Goal: Information Seeking & Learning: Learn about a topic

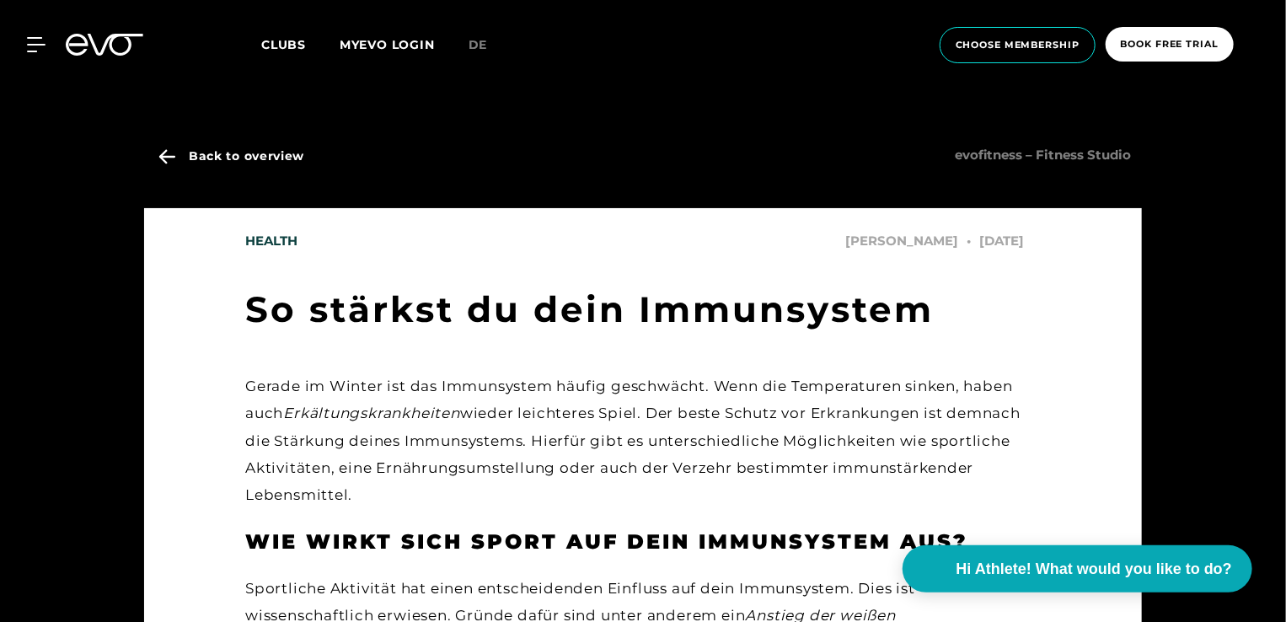
click at [284, 40] on span "Clubs" at bounding box center [283, 44] width 45 height 15
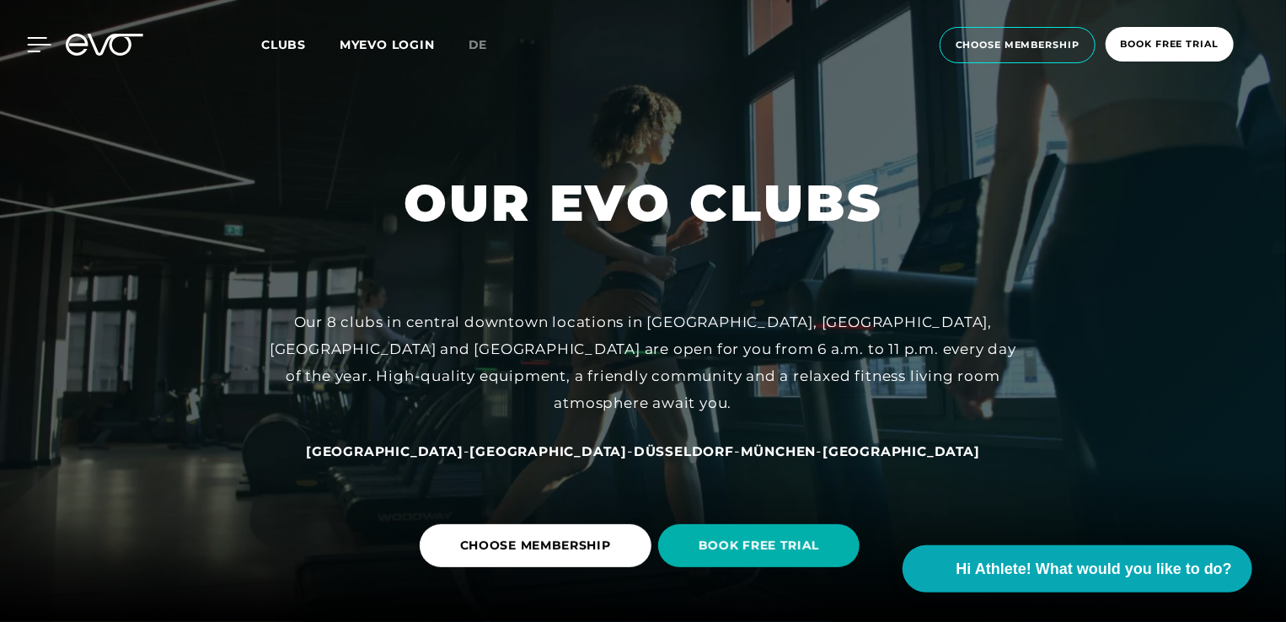
click at [39, 49] on icon at bounding box center [39, 44] width 24 height 15
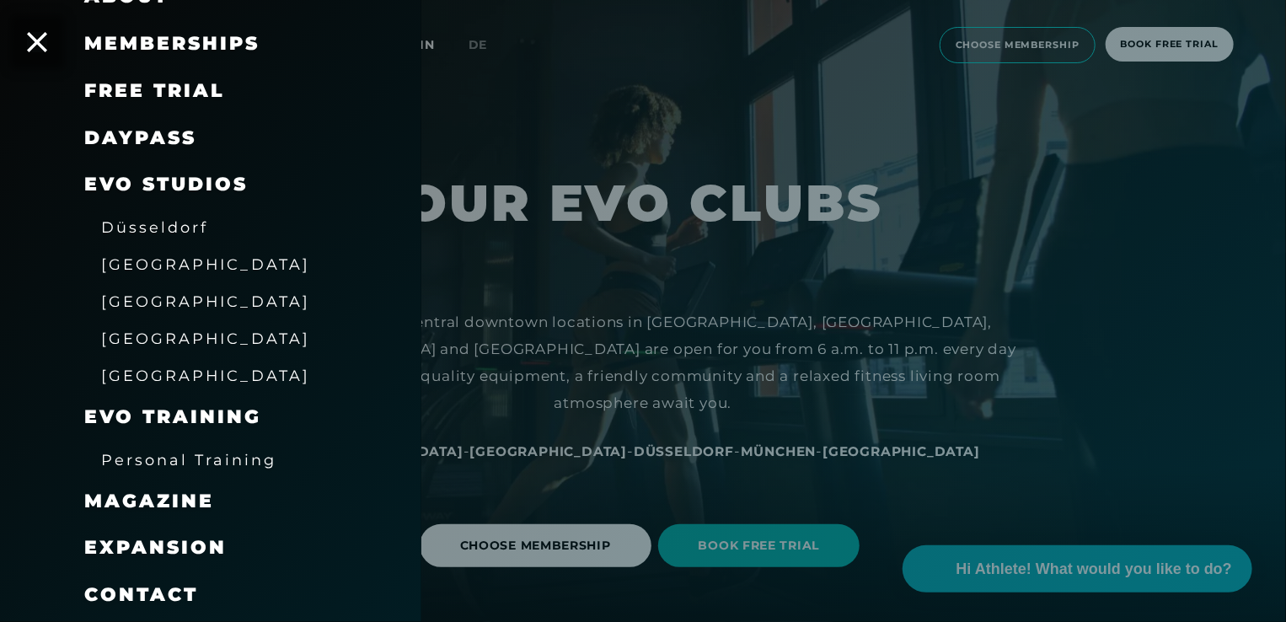
scroll to position [229, 0]
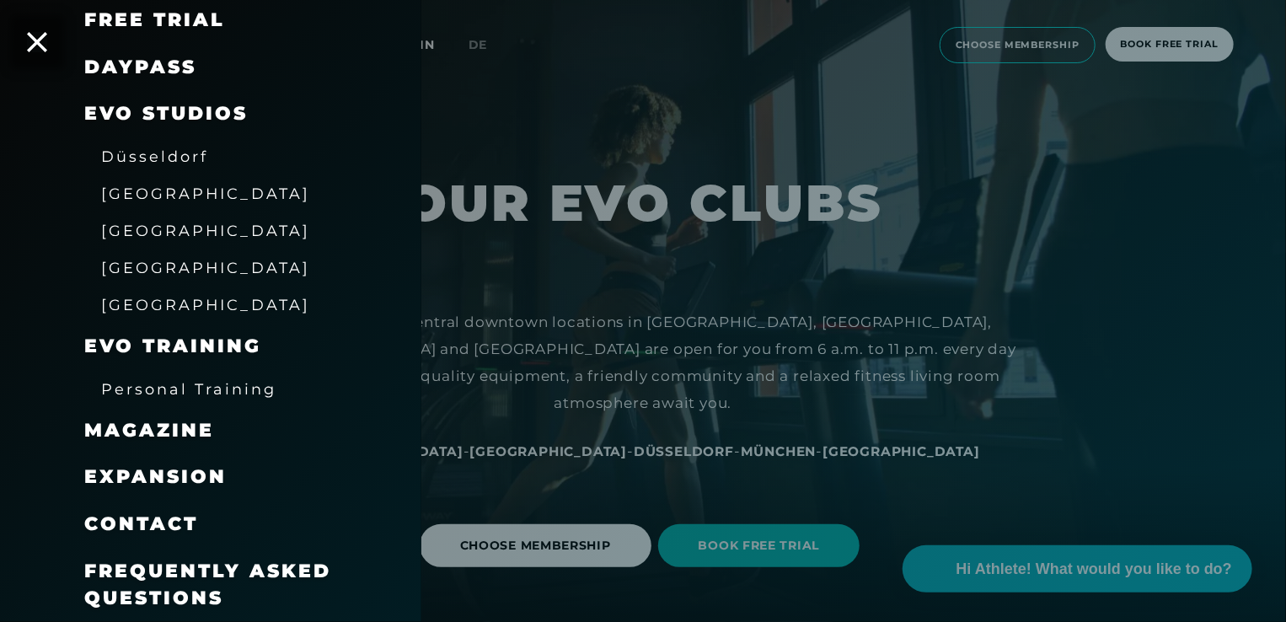
click at [153, 433] on span "Magazine" at bounding box center [149, 430] width 130 height 23
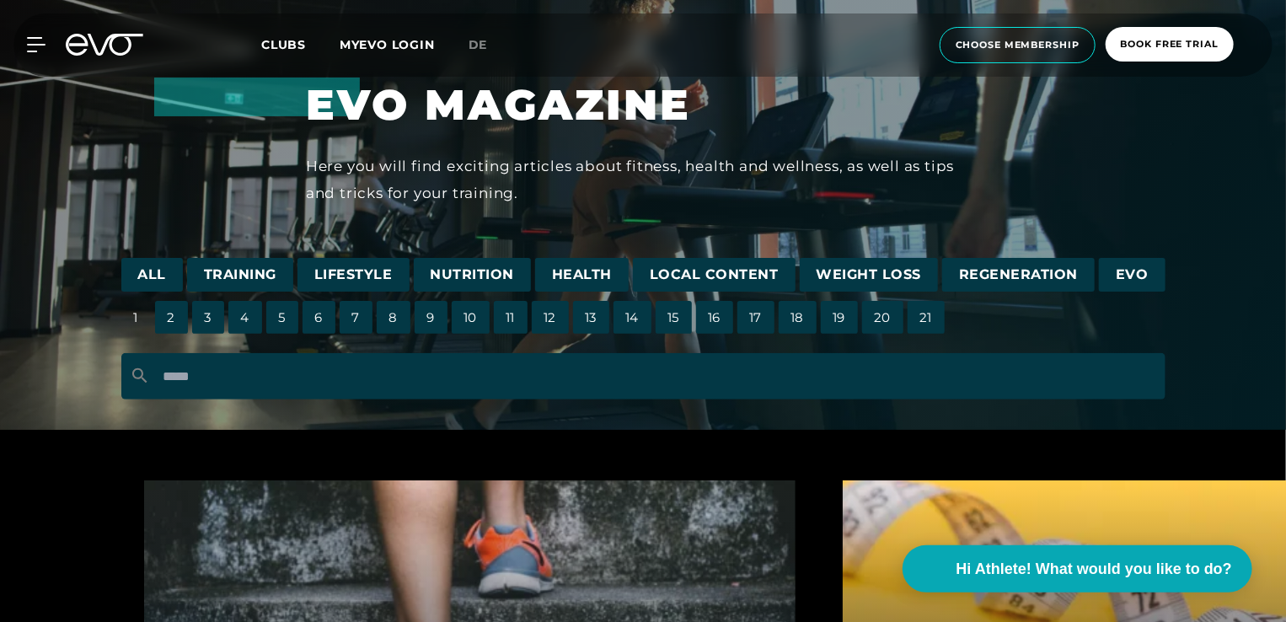
scroll to position [72, 0]
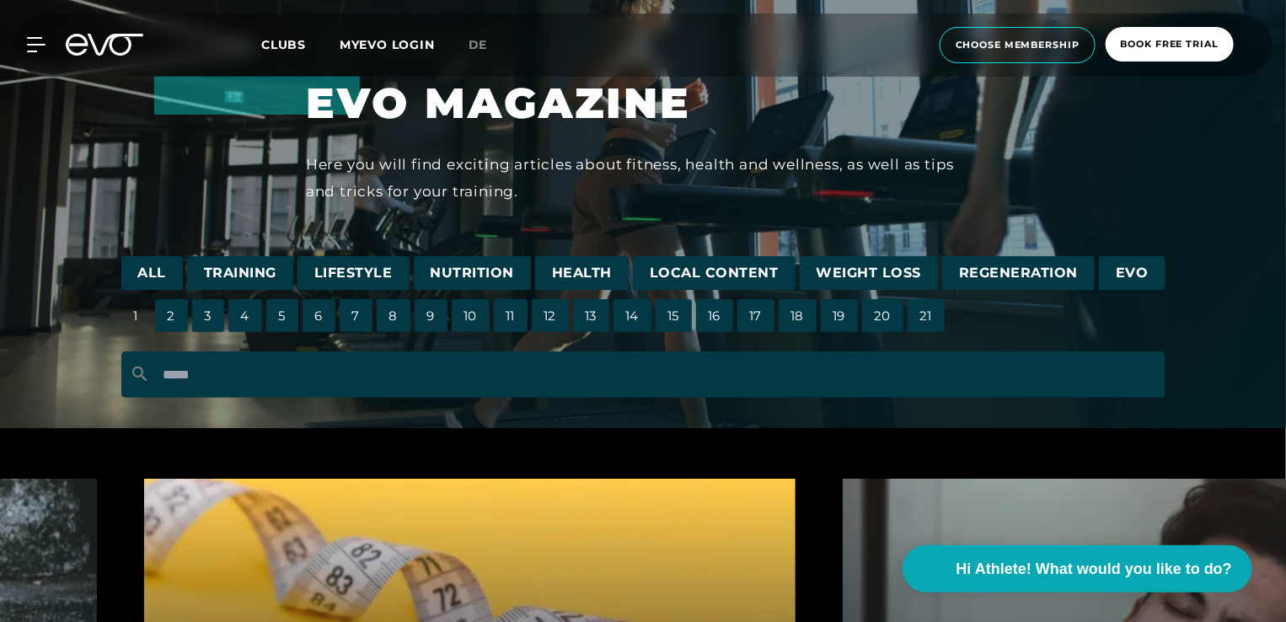
click at [1109, 267] on span "EVO" at bounding box center [1132, 273] width 67 height 35
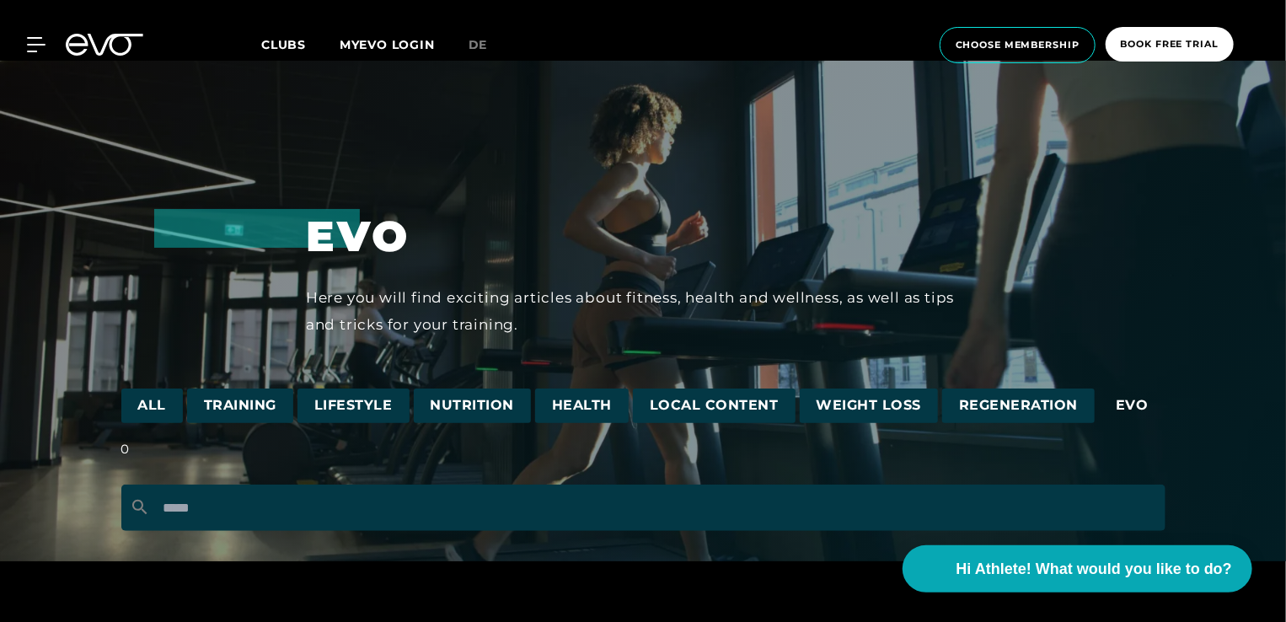
scroll to position [179, 0]
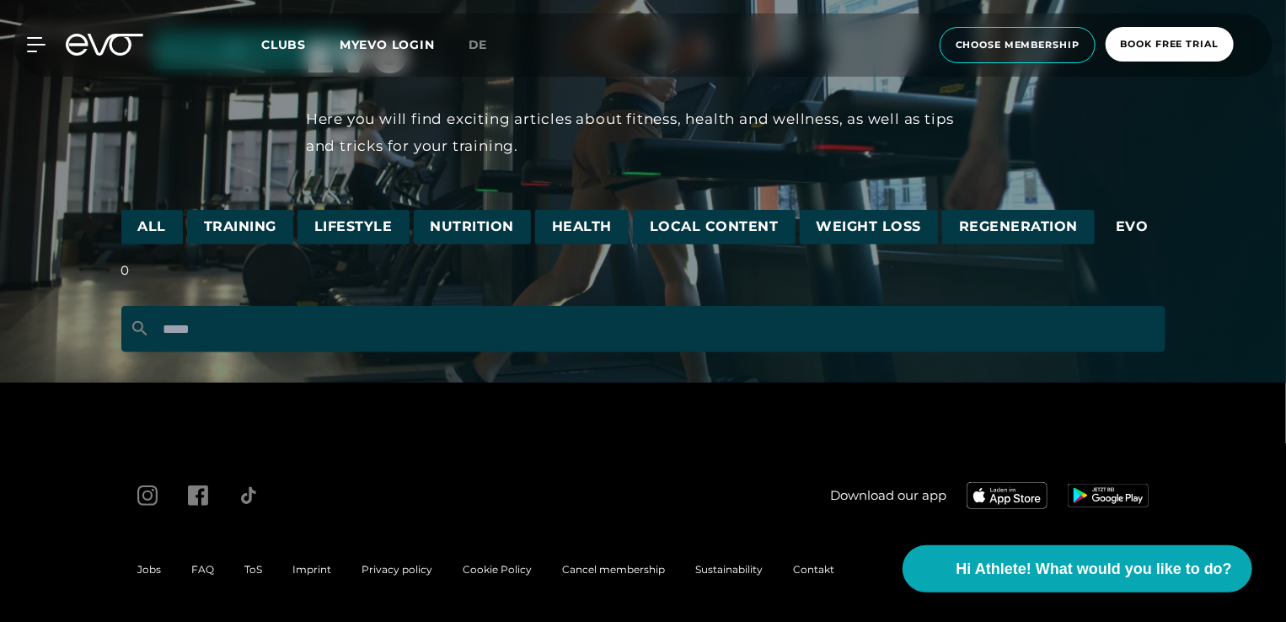
click at [721, 231] on span "Local Content" at bounding box center [714, 227] width 163 height 35
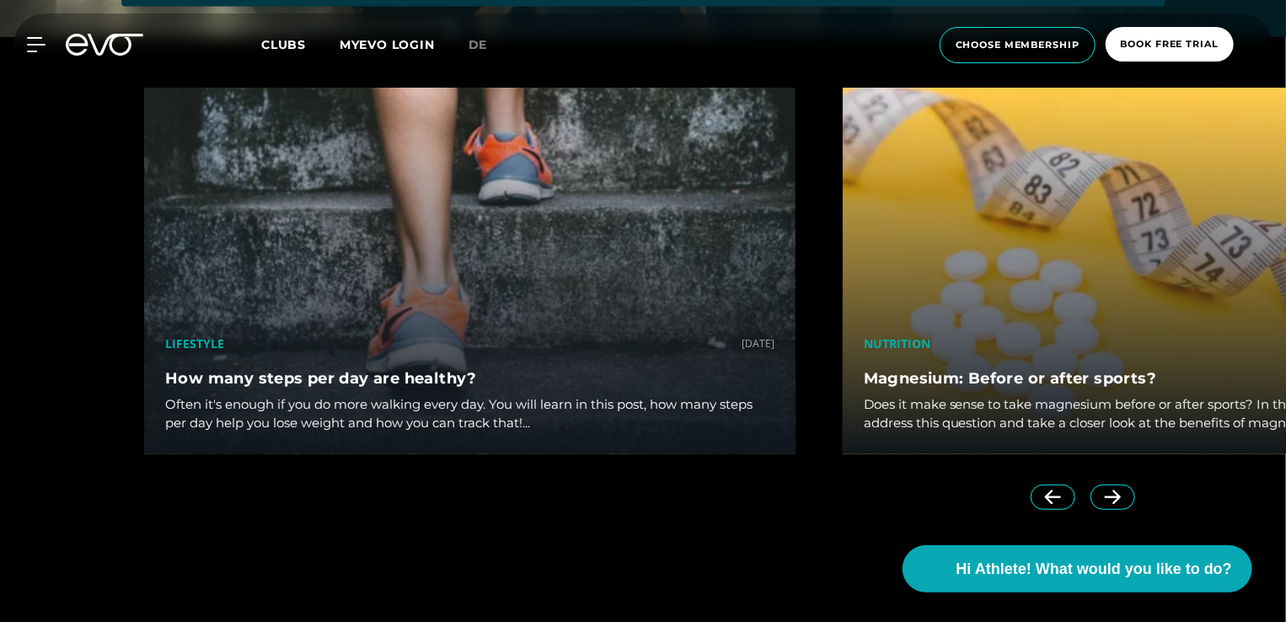
scroll to position [886, 0]
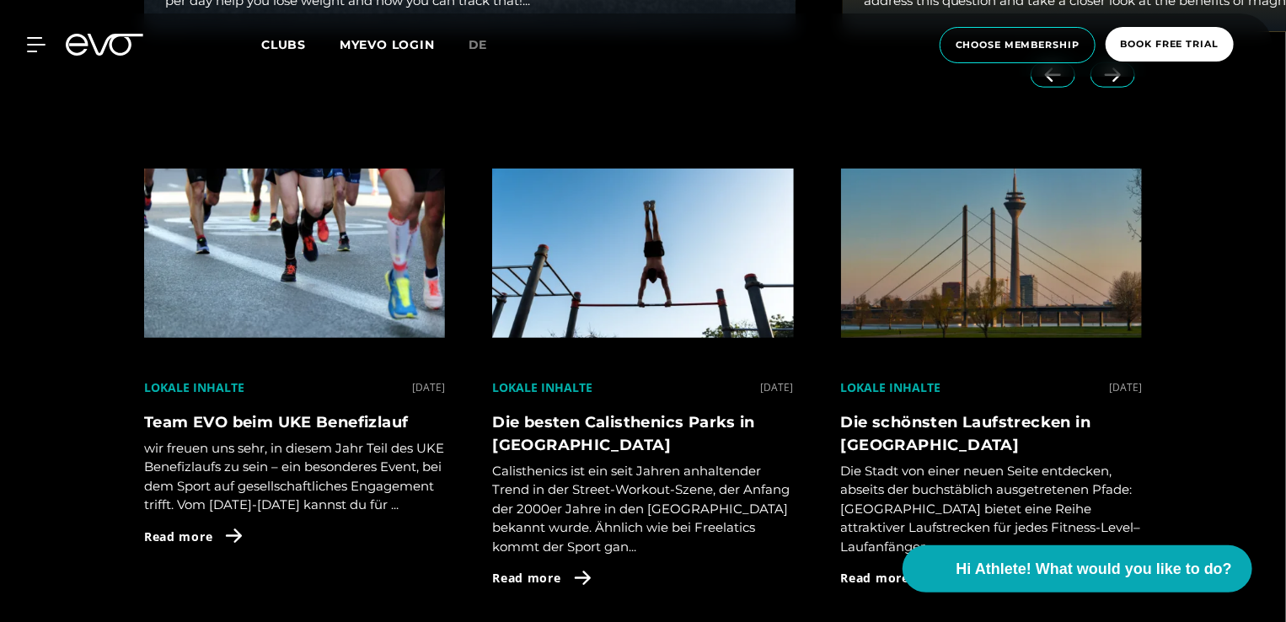
click at [335, 425] on h4 "Team EVO beim UKE Benefizlauf" at bounding box center [294, 422] width 301 height 23
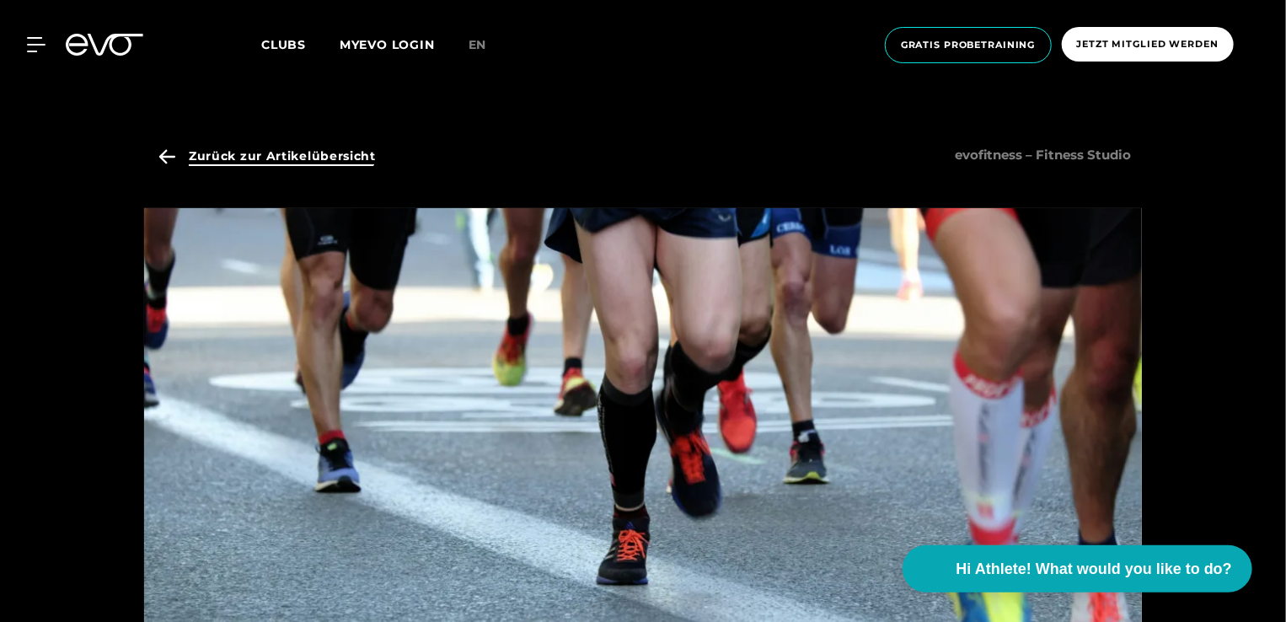
click at [264, 163] on span "Zurück zur Artikelübersicht" at bounding box center [282, 156] width 187 height 18
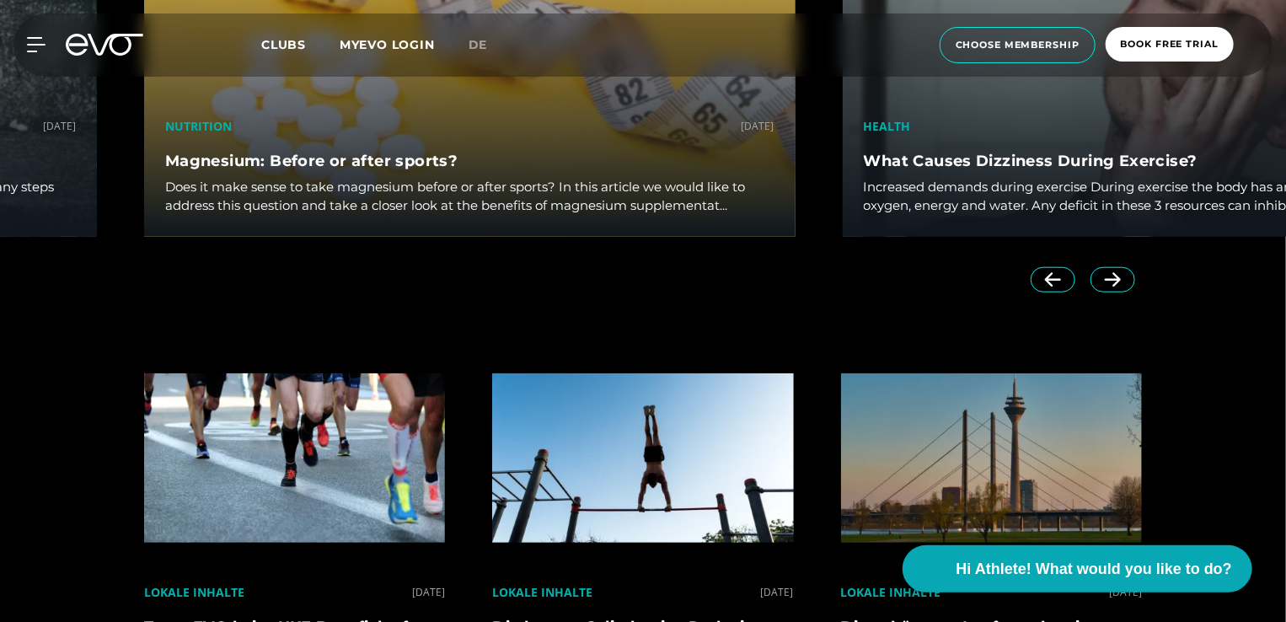
scroll to position [622, 0]
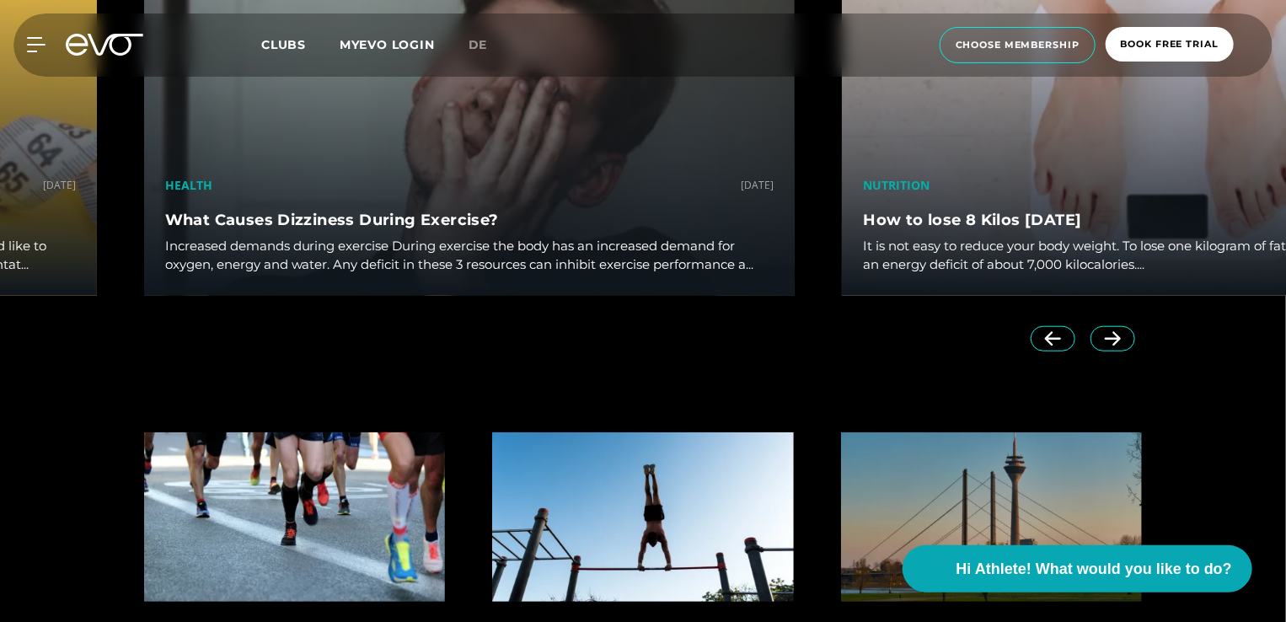
click at [1122, 340] on div "Nutrition [DATE] How to lose 8 Kilos [DATE] It is not easy to reduce your body …" at bounding box center [1167, 136] width 699 height 414
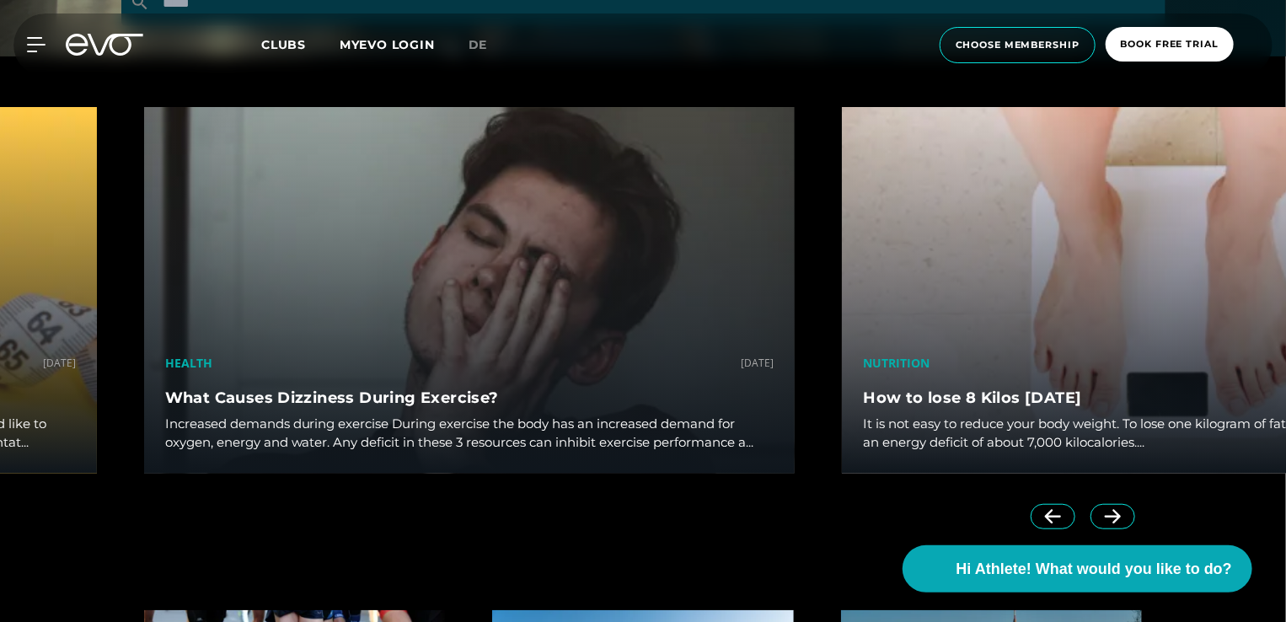
scroll to position [0, 0]
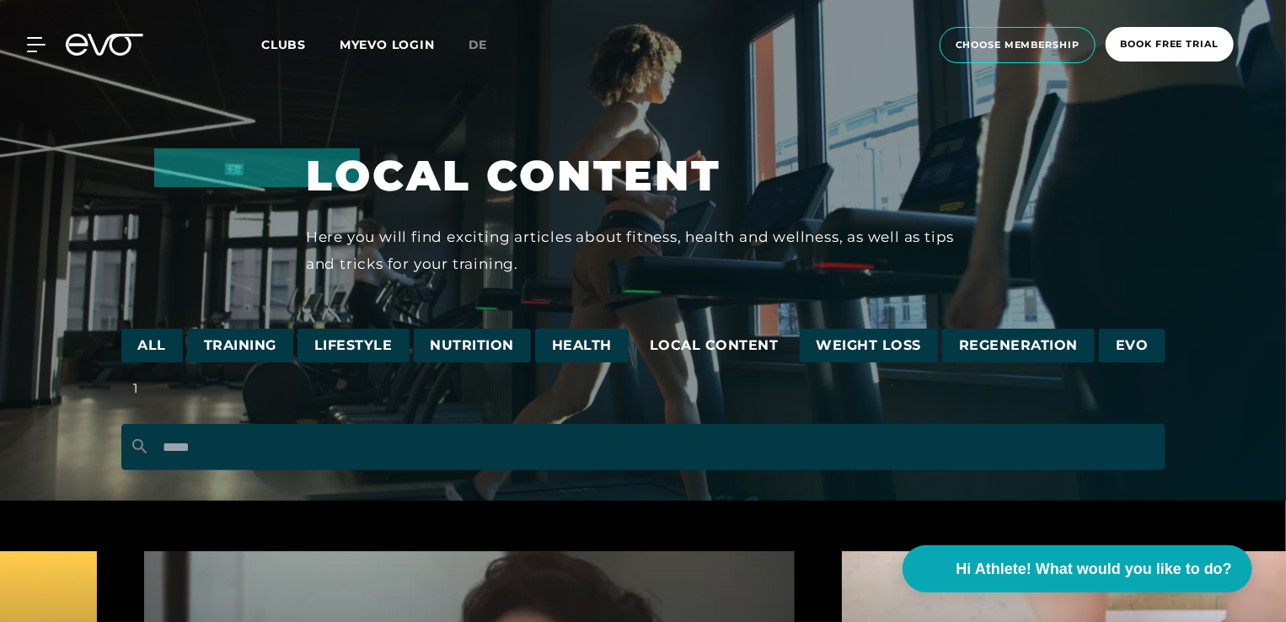
click at [374, 342] on span "Lifestyle" at bounding box center [353, 346] width 112 height 35
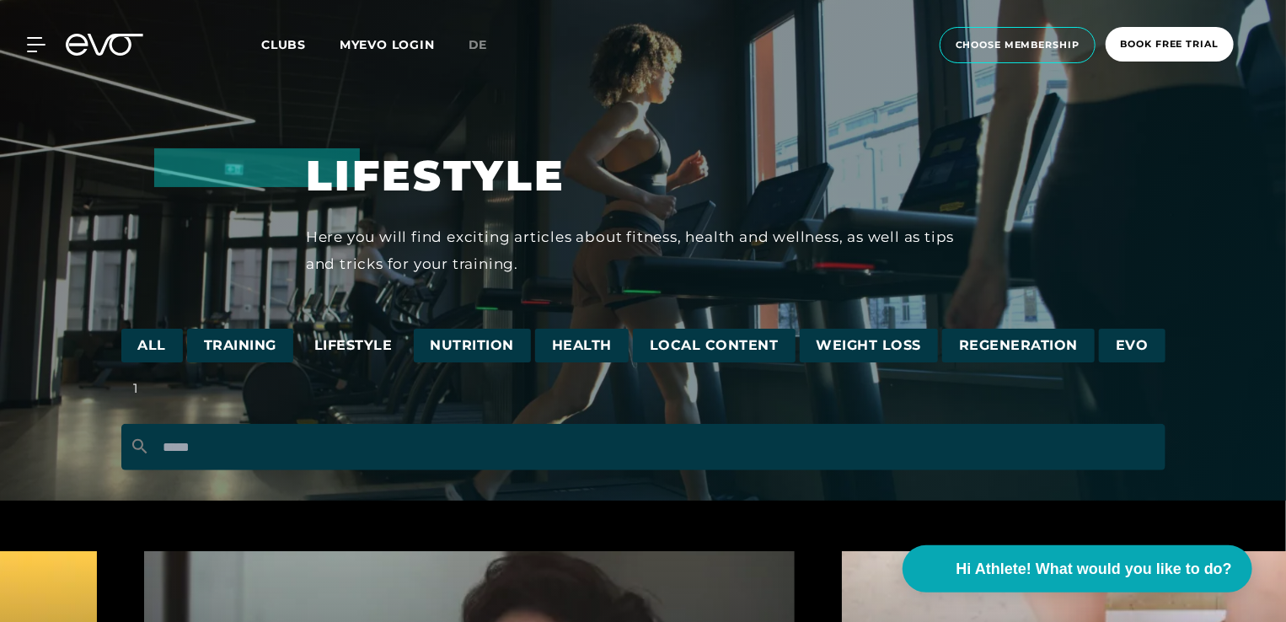
click at [144, 358] on span "All" at bounding box center [152, 346] width 62 height 35
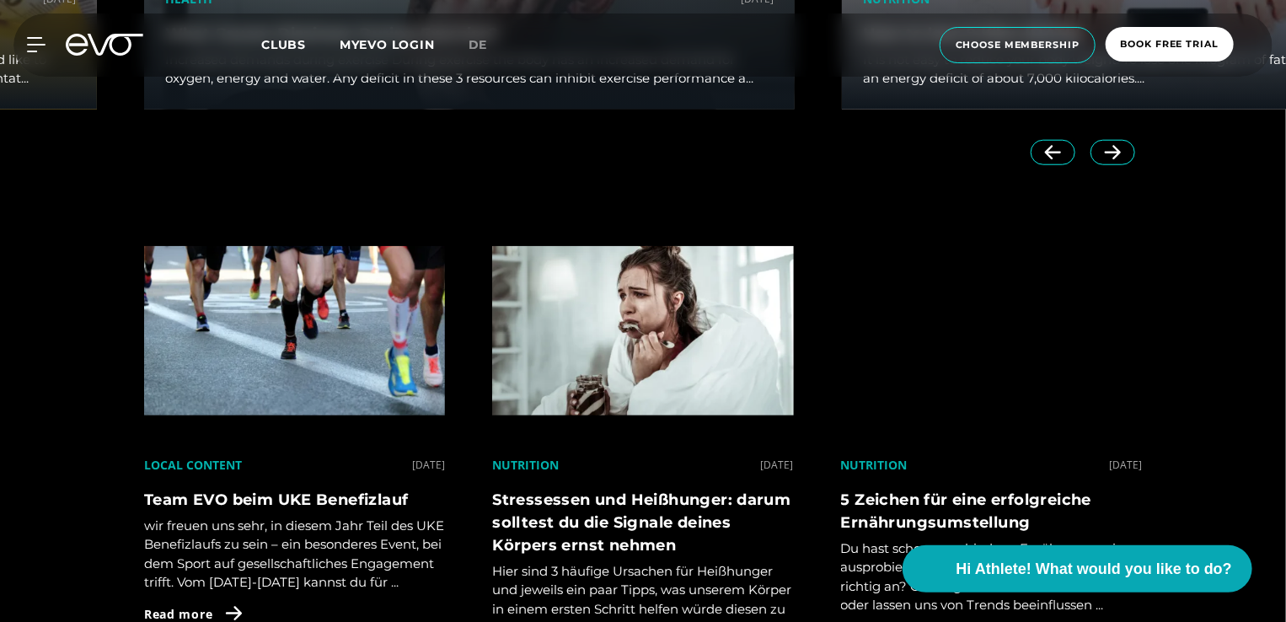
scroll to position [811, 0]
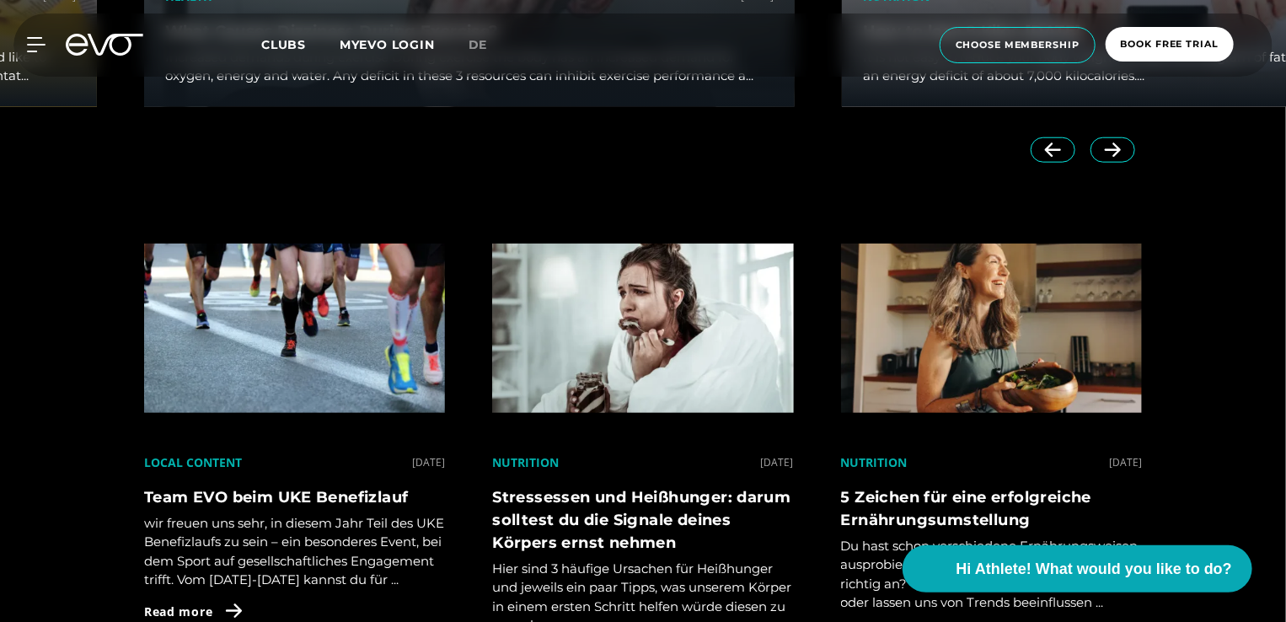
click at [258, 517] on div "Team EVO beim UKE Benefizlauf wir freuen uns sehr, in diesem Jahr Teil des UKE …" at bounding box center [294, 538] width 301 height 104
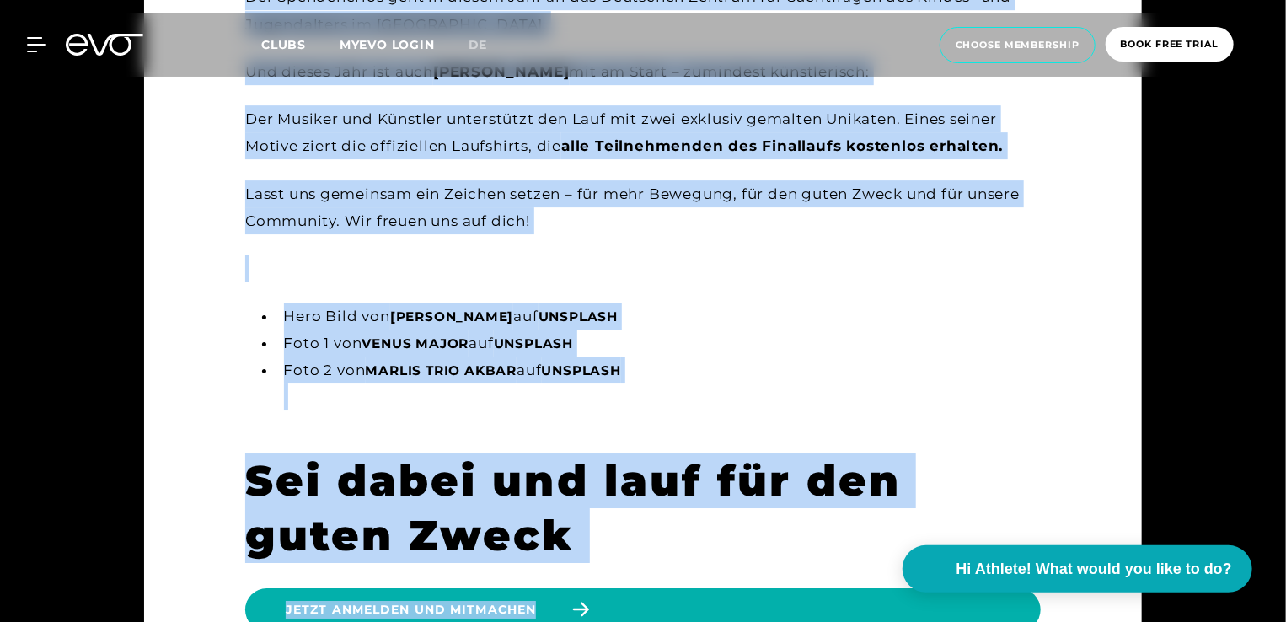
scroll to position [3175, 0]
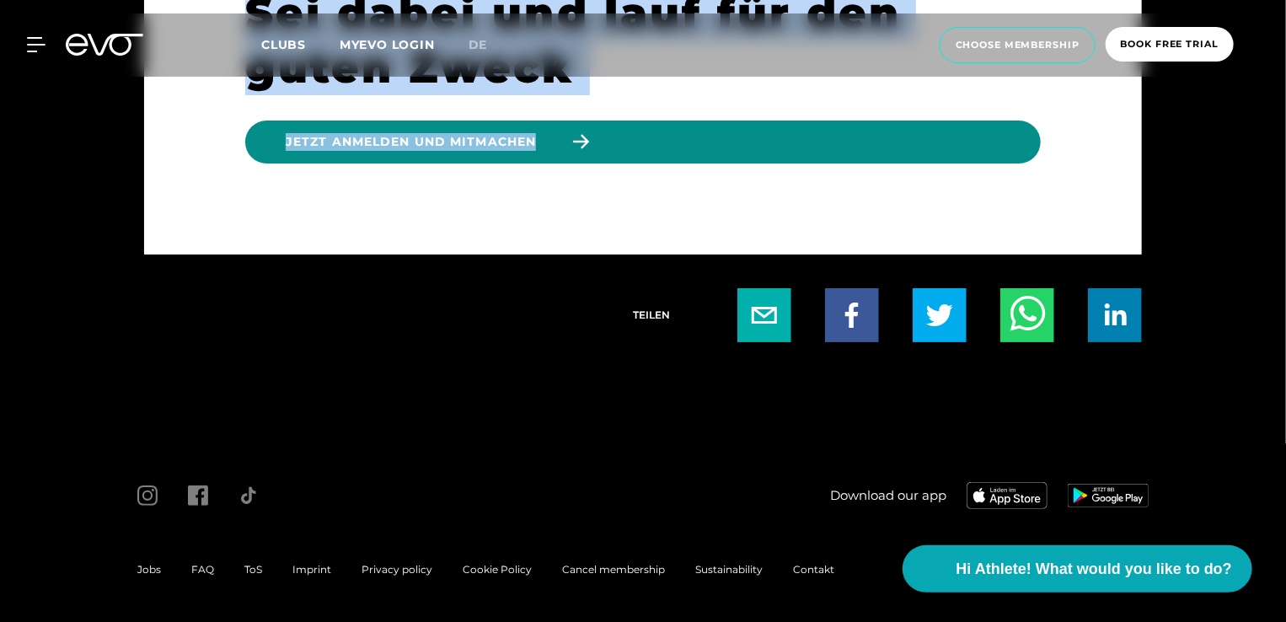
drag, startPoint x: 229, startPoint y: 200, endPoint x: 676, endPoint y: 147, distance: 449.7
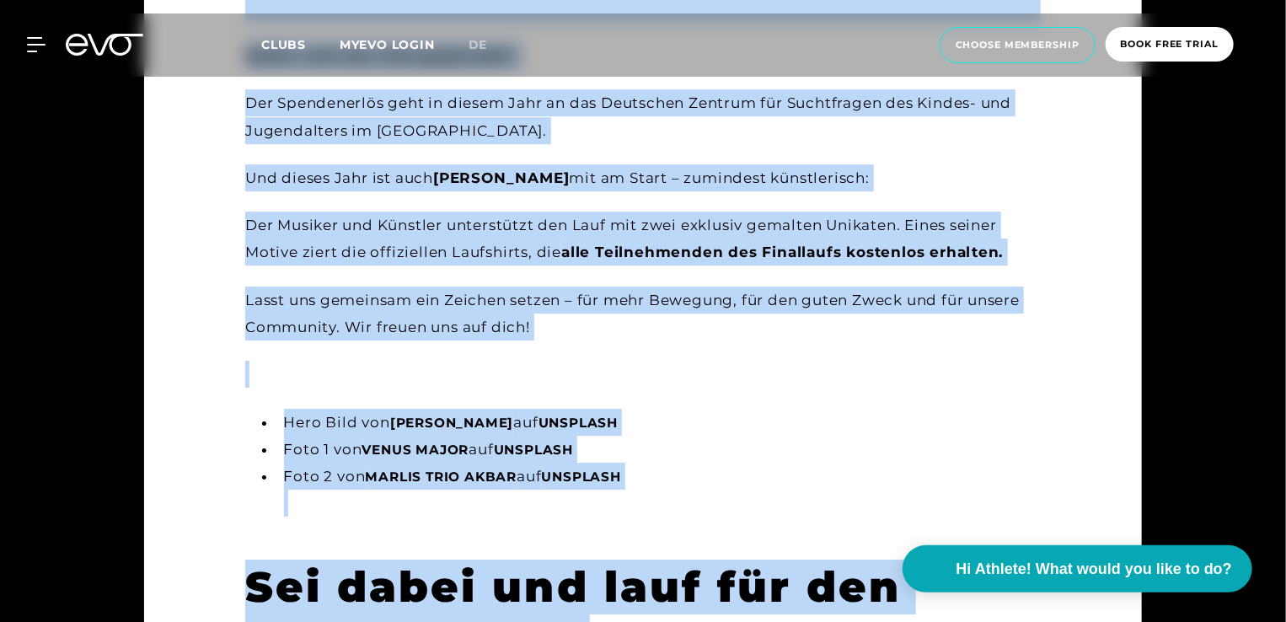
scroll to position [2572, 0]
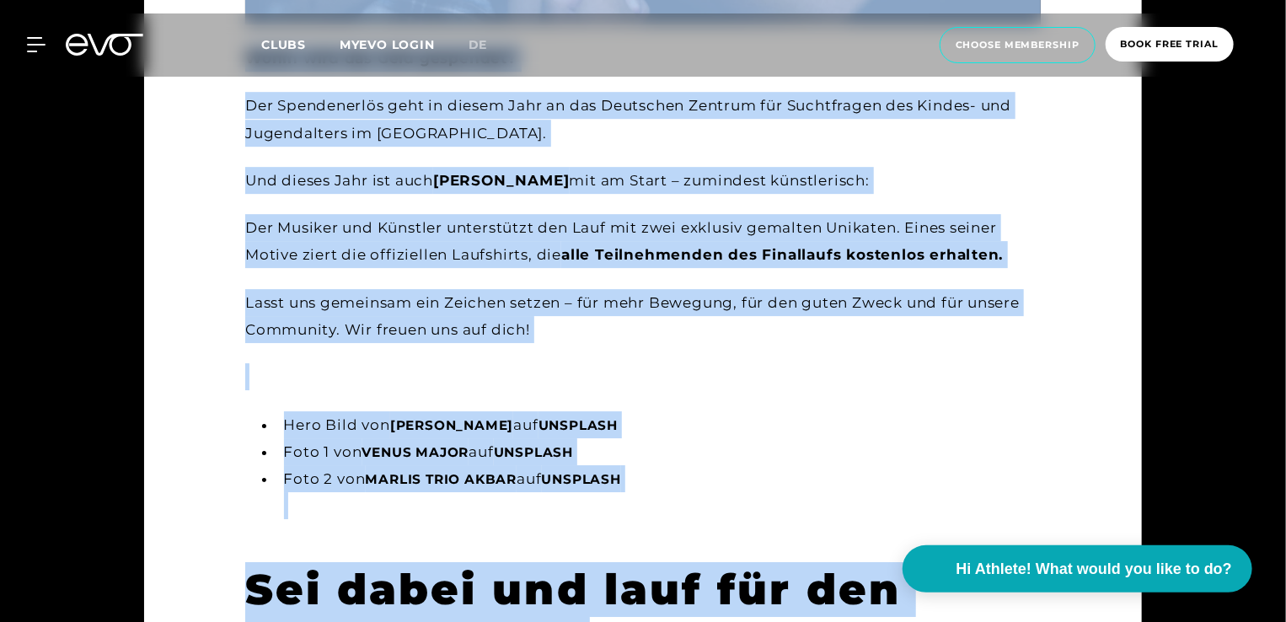
click at [697, 390] on div at bounding box center [642, 376] width 795 height 27
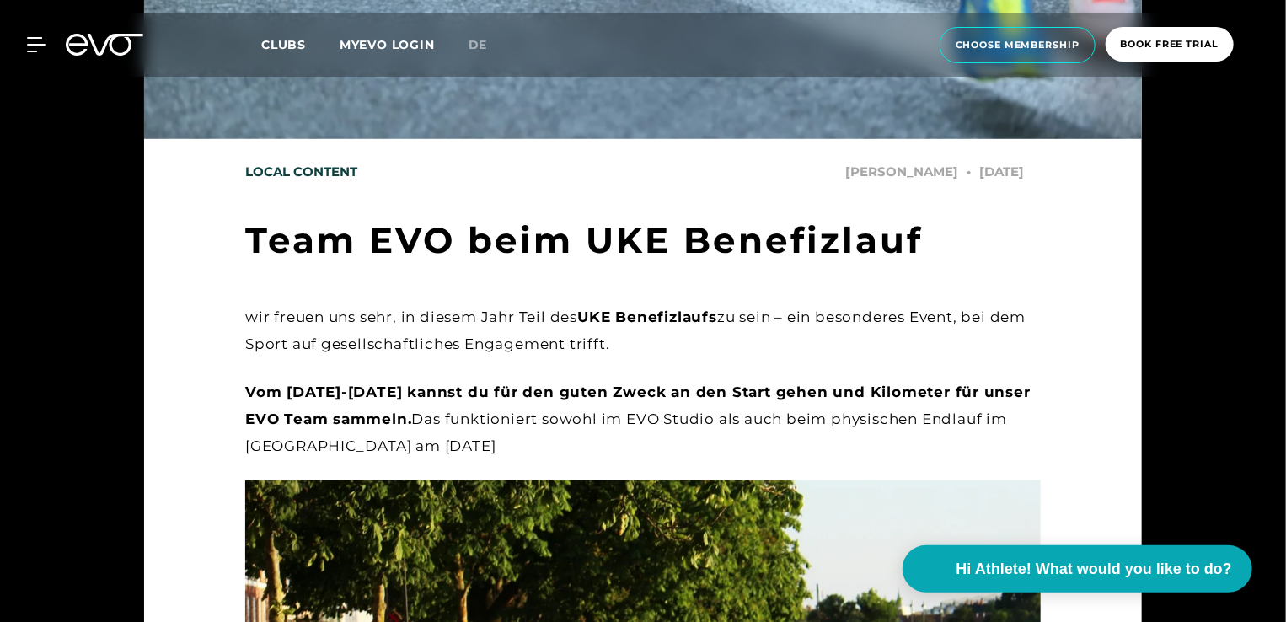
scroll to position [1135, 0]
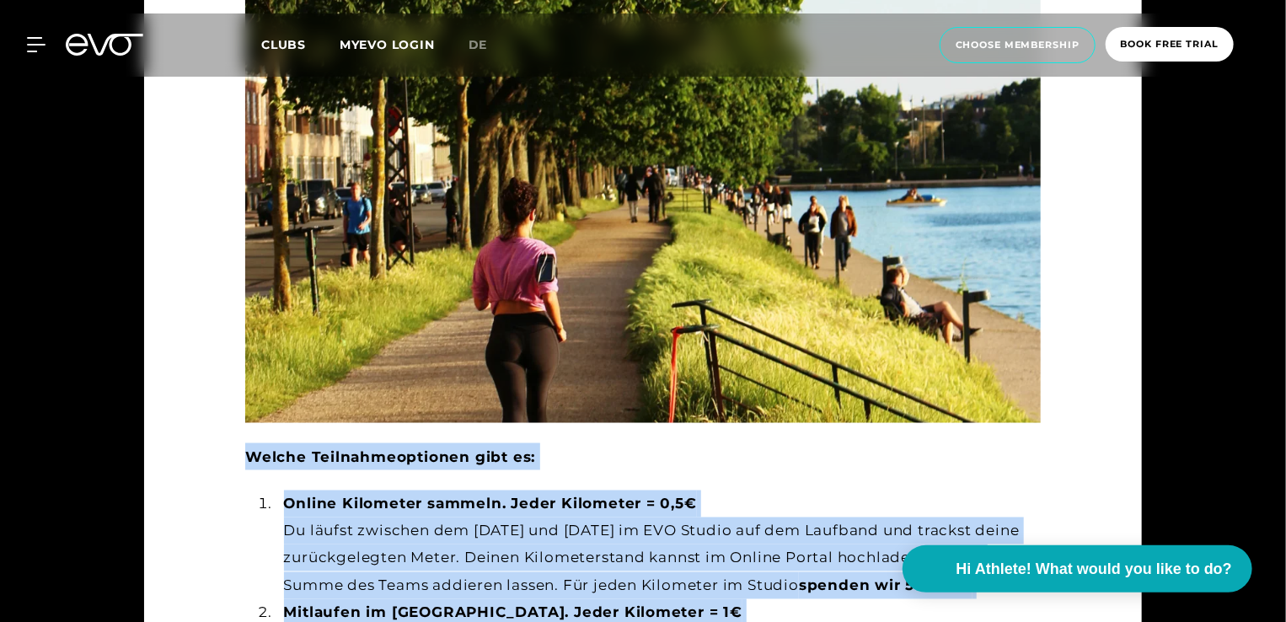
drag, startPoint x: 617, startPoint y: 563, endPoint x: 255, endPoint y: 251, distance: 477.4
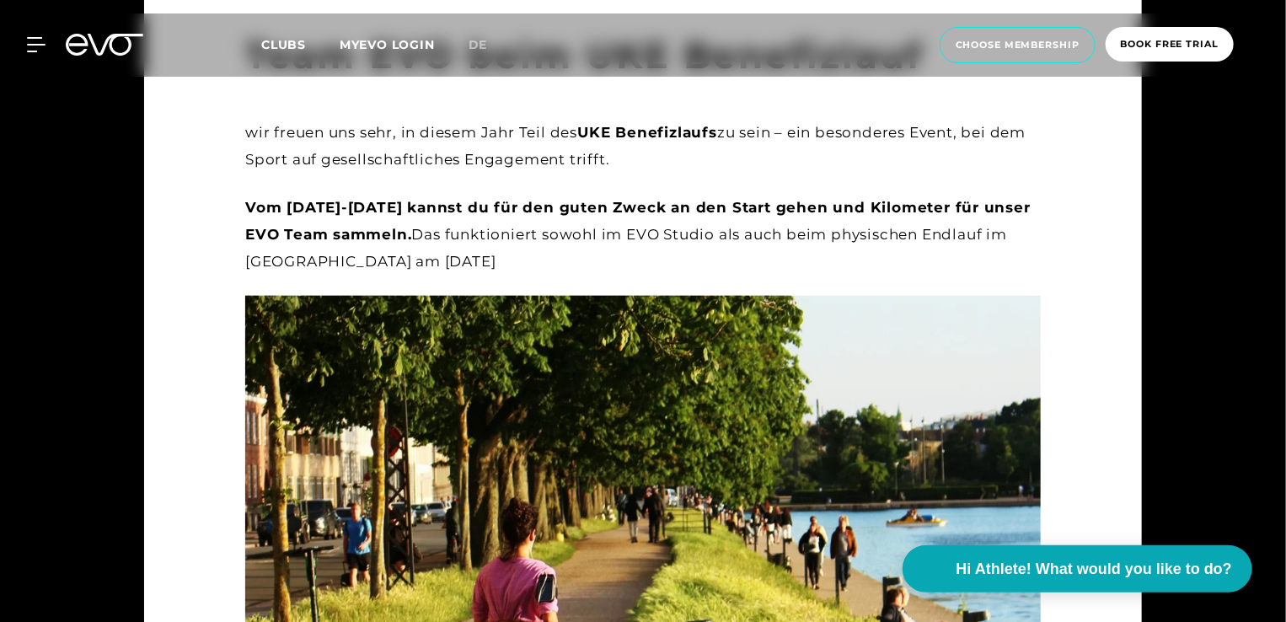
scroll to position [698, 0]
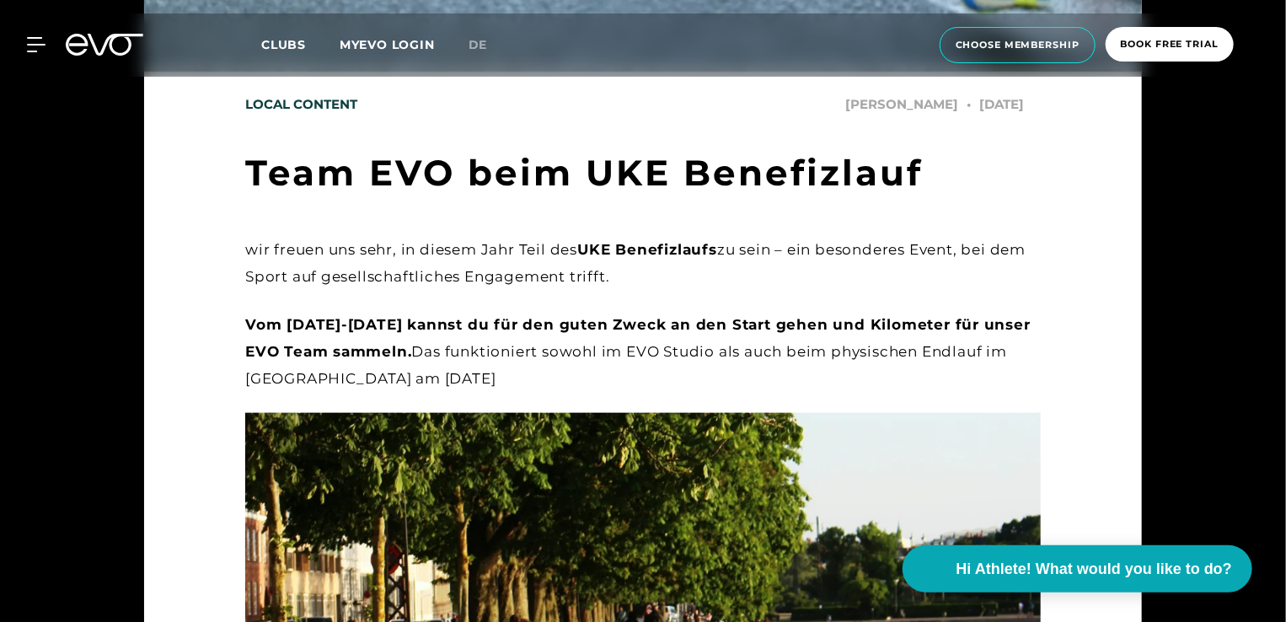
click at [318, 274] on div "wir freuen uns sehr, in diesem Jahr Teil des UKE Benefizlaufs zu sein – ein bes…" at bounding box center [642, 263] width 795 height 55
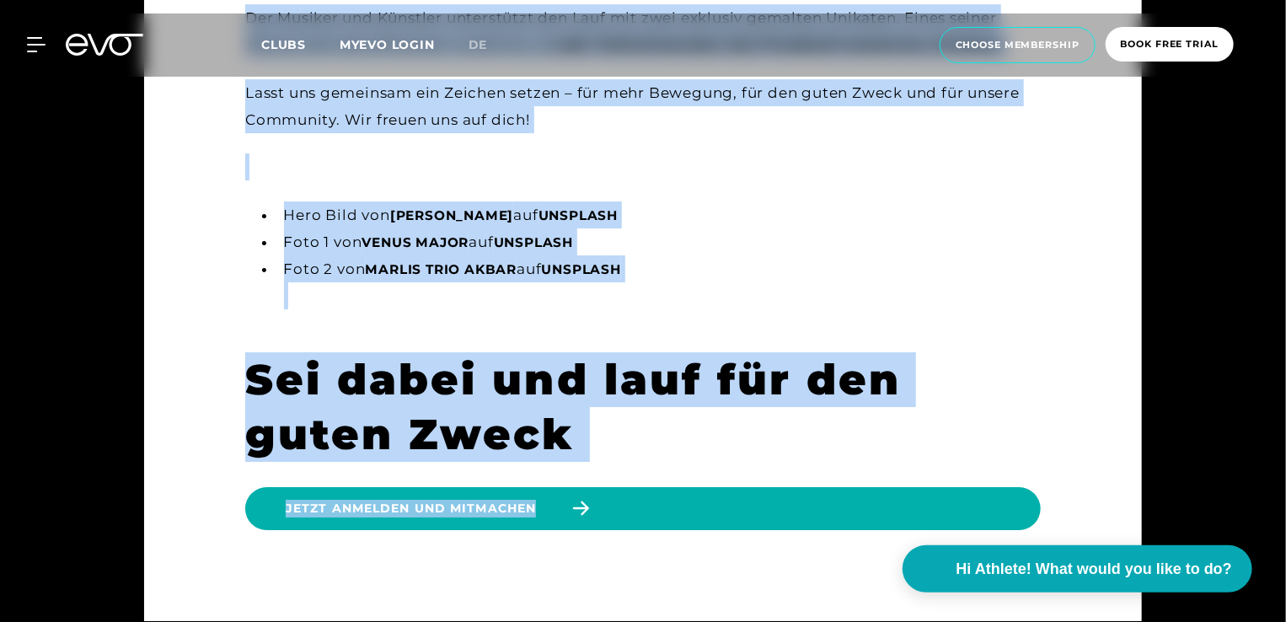
scroll to position [3020, 0]
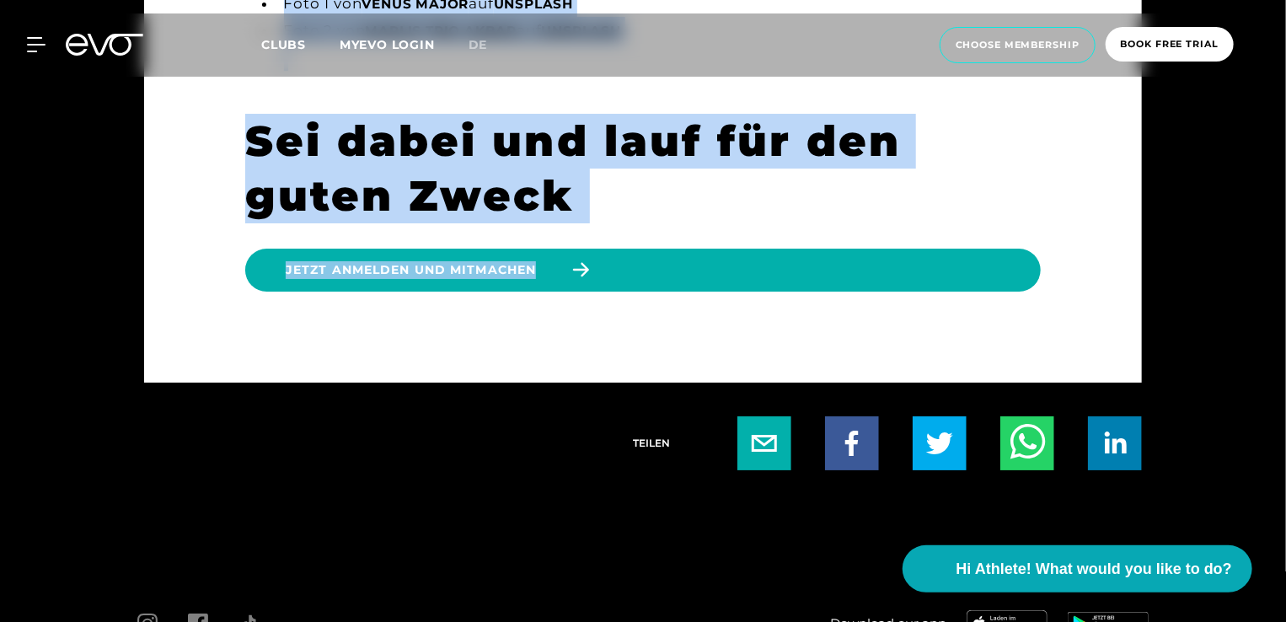
drag, startPoint x: 239, startPoint y: 102, endPoint x: 746, endPoint y: 341, distance: 560.1
copy main "Lorem Ipsumdo Sitame Consec Adip 61, 8226 Elit SED doei TEM Incididuntu lab etd…"
